Goal: Task Accomplishment & Management: Complete application form

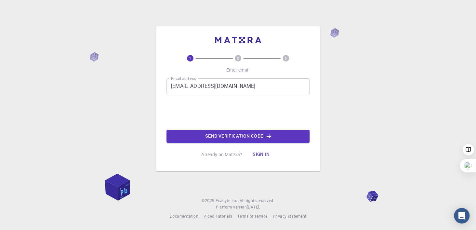
click at [206, 134] on button "Send verification code" at bounding box center [237, 136] width 143 height 13
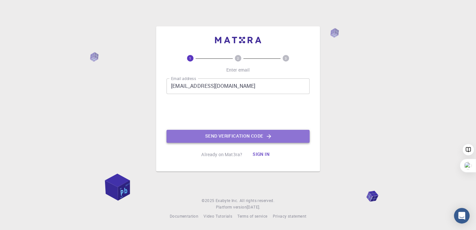
click at [229, 137] on button "Send verification code" at bounding box center [237, 136] width 143 height 13
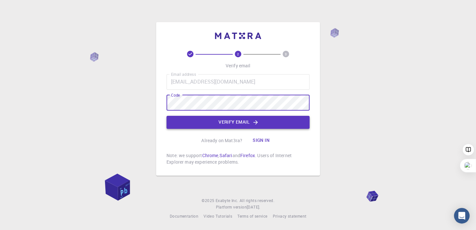
click at [217, 123] on button "Verify email" at bounding box center [237, 122] width 143 height 13
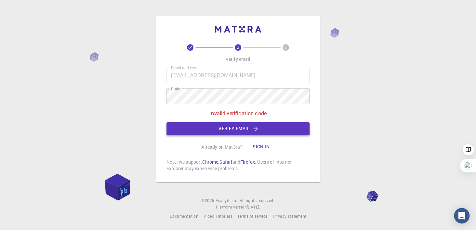
click at [249, 130] on button "Verify email" at bounding box center [237, 128] width 143 height 13
click at [261, 146] on button "Sign in" at bounding box center [260, 146] width 27 height 13
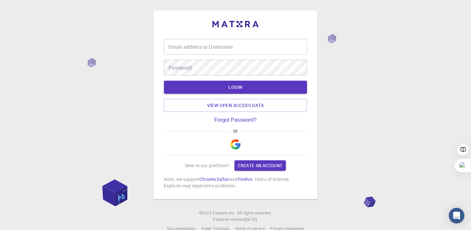
click at [236, 143] on img "button" at bounding box center [235, 144] width 10 height 10
